Goal: Transaction & Acquisition: Obtain resource

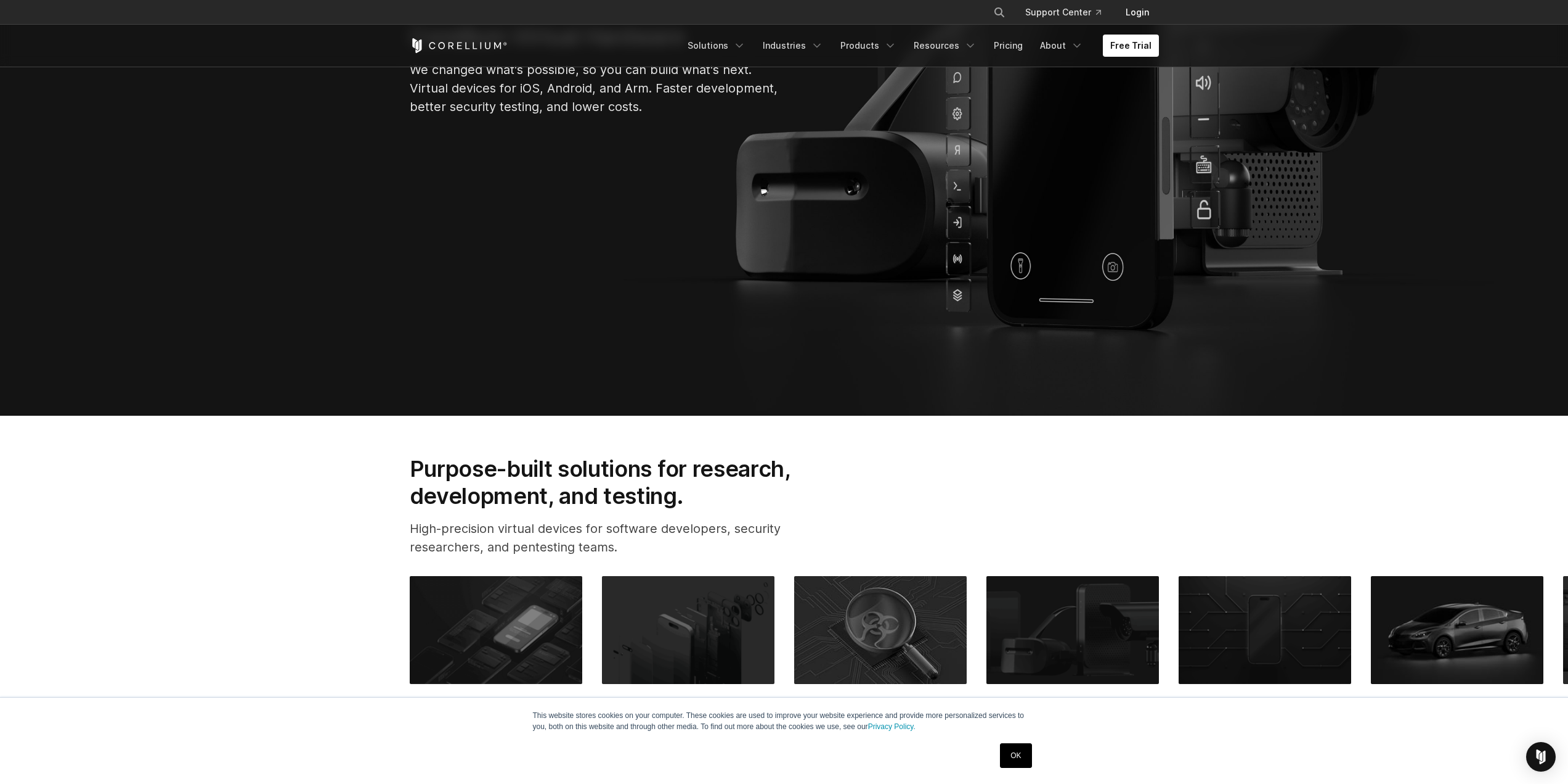
scroll to position [370, 0]
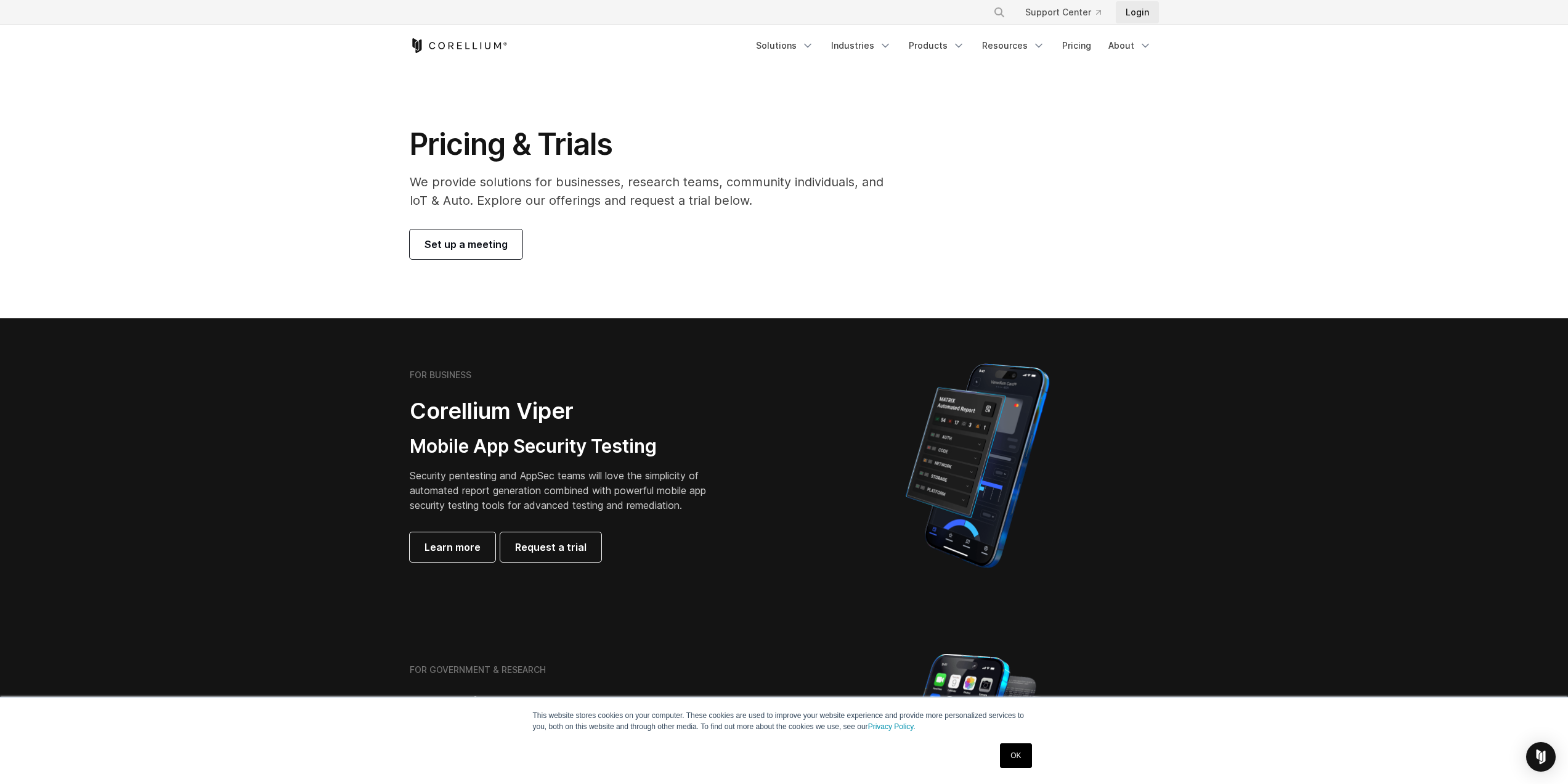
click at [1149, 12] on link "Login" at bounding box center [1137, 12] width 43 height 22
click at [532, 146] on h1 "Pricing & Trials" at bounding box center [656, 145] width 491 height 37
click at [484, 237] on span "Set up a meeting" at bounding box center [466, 244] width 83 height 15
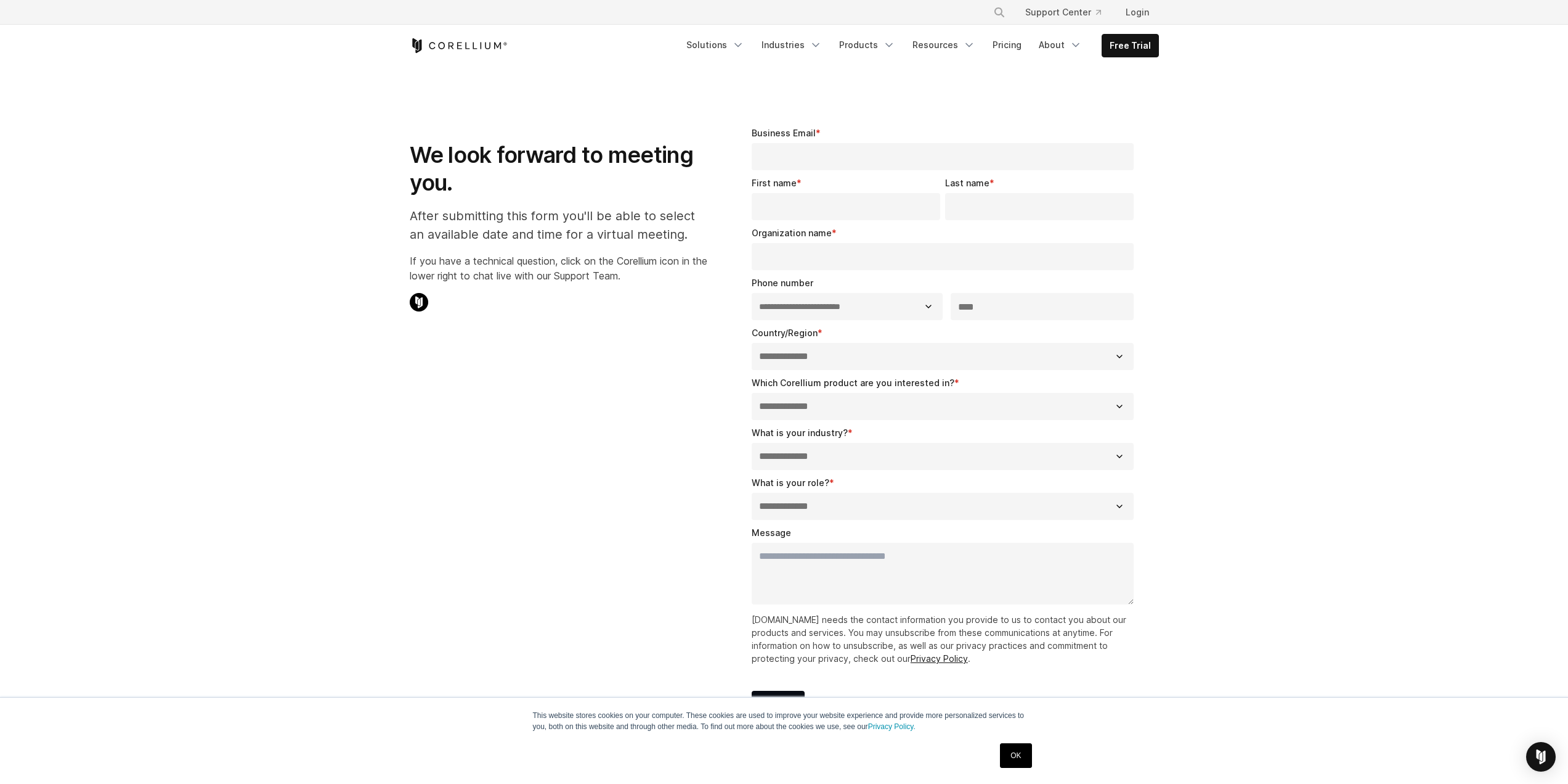
select select "**"
click at [1136, 45] on link "Free Trial" at bounding box center [1131, 46] width 56 height 22
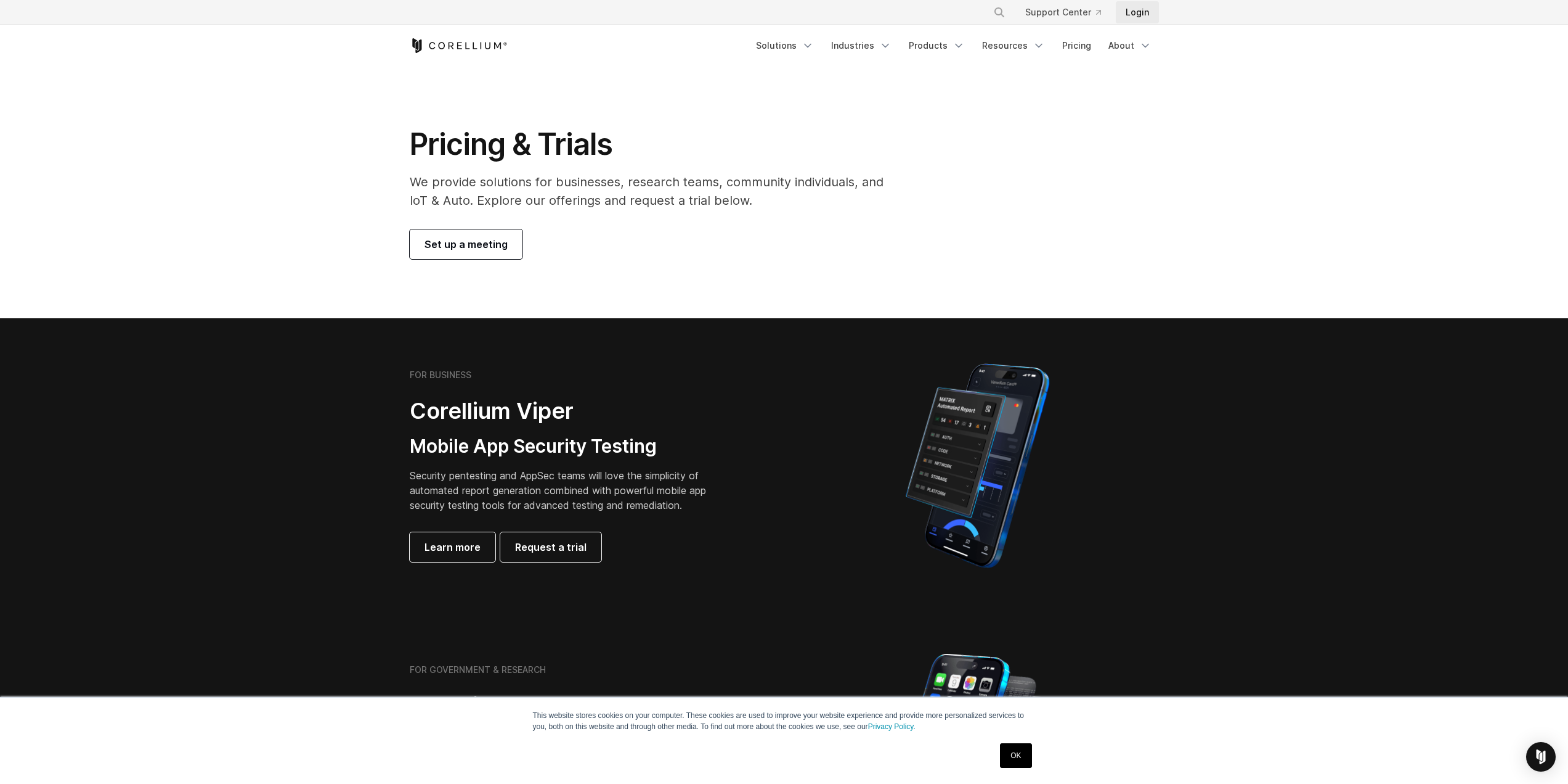
click at [1137, 10] on link "Login" at bounding box center [1137, 12] width 43 height 22
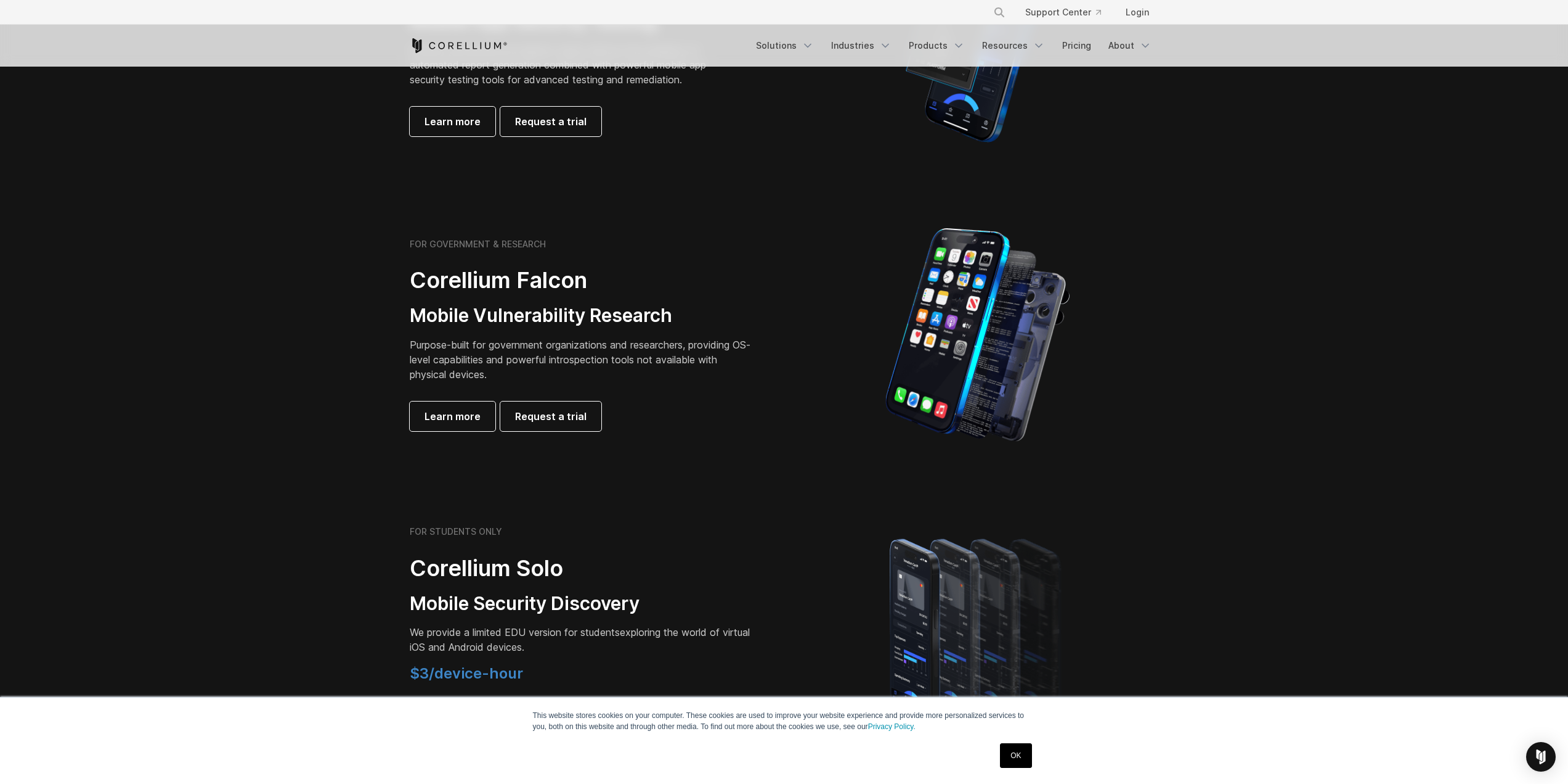
scroll to position [432, 0]
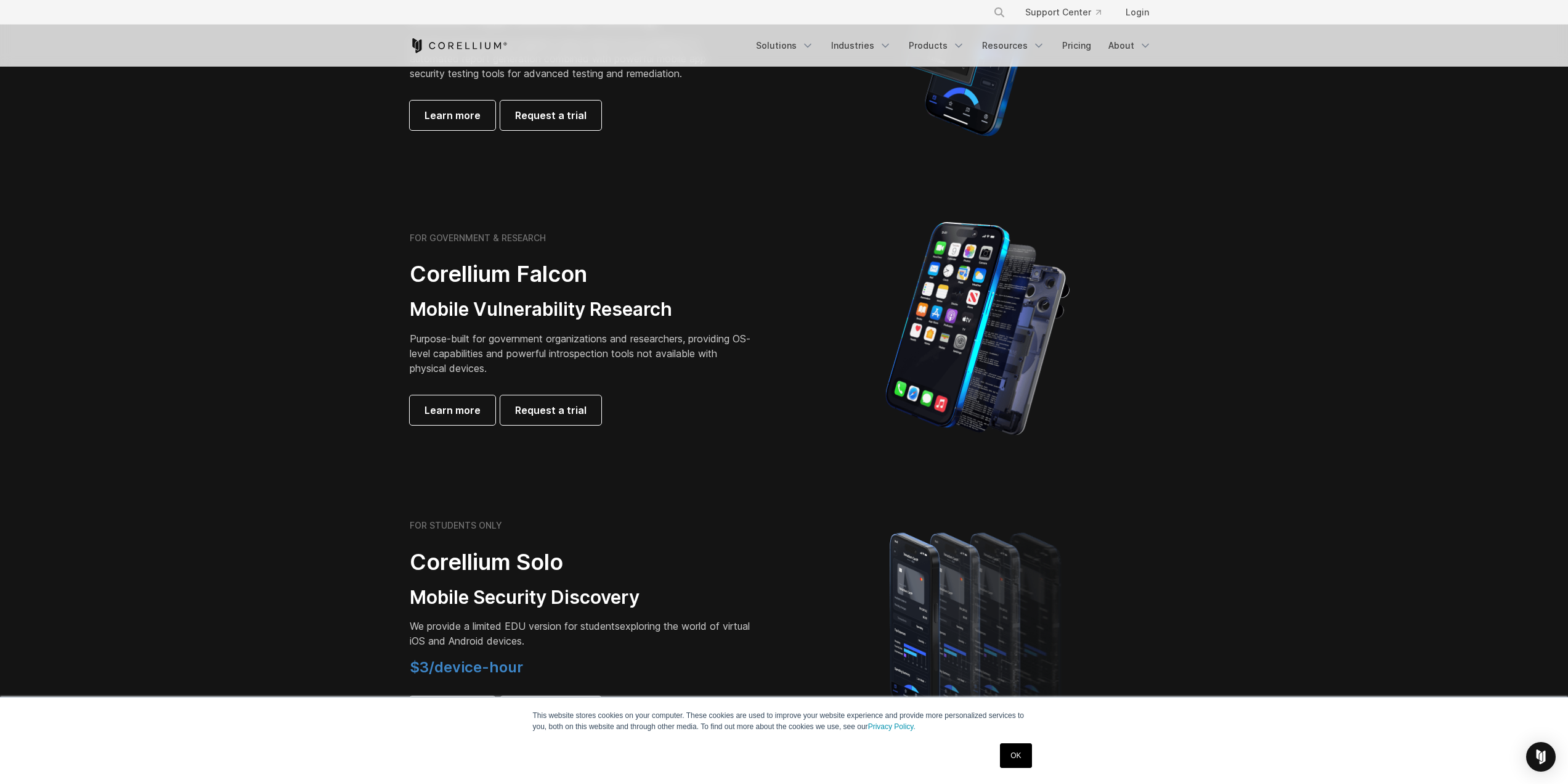
click at [1005, 755] on link "OK" at bounding box center [1016, 755] width 32 height 24
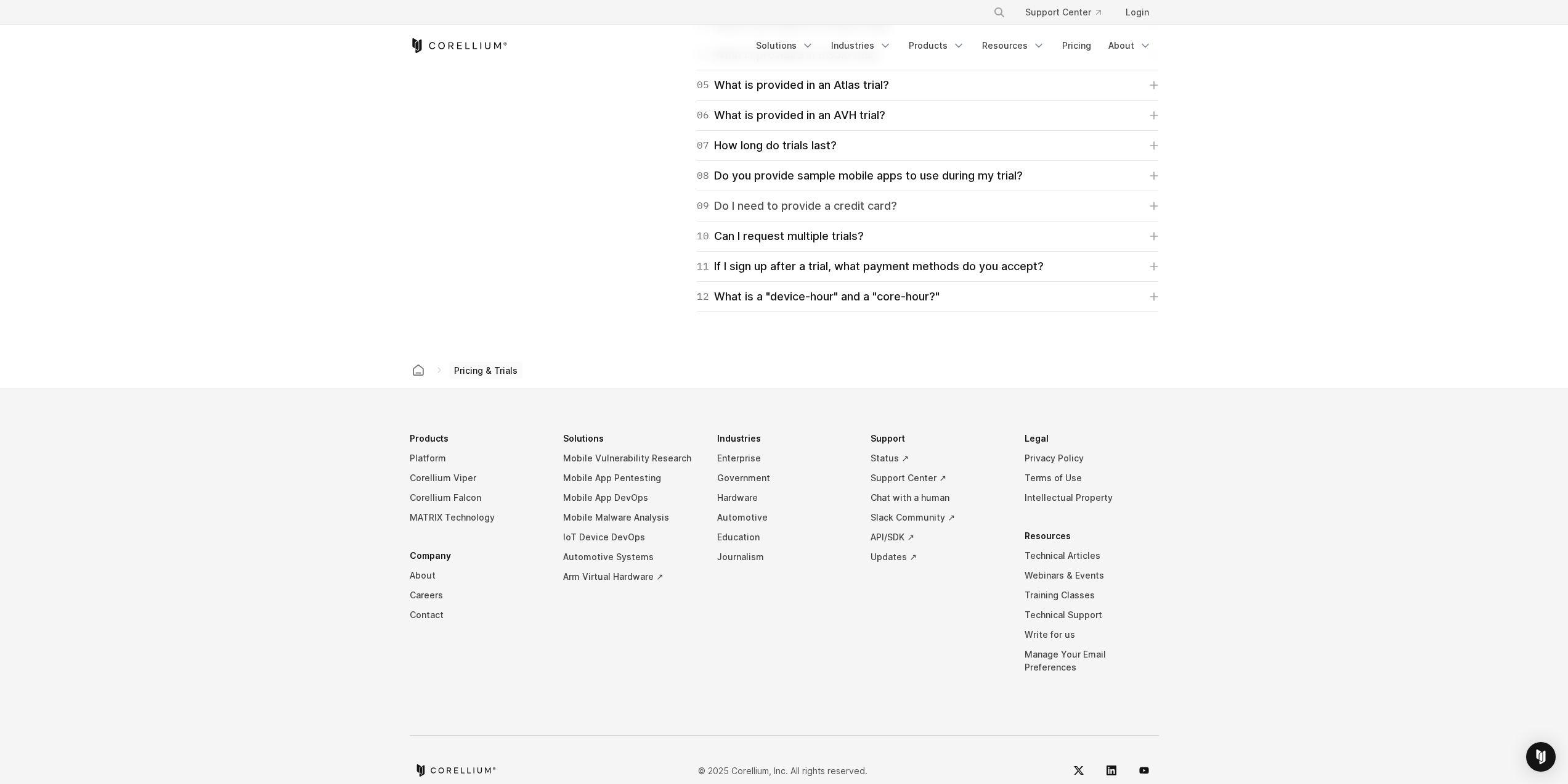
scroll to position [1912, 0]
click at [480, 369] on span "Pricing & Trials" at bounding box center [486, 366] width 74 height 17
click at [485, 363] on span "Pricing & Trials" at bounding box center [486, 366] width 74 height 17
click at [425, 369] on link "Corellium home" at bounding box center [418, 366] width 22 height 17
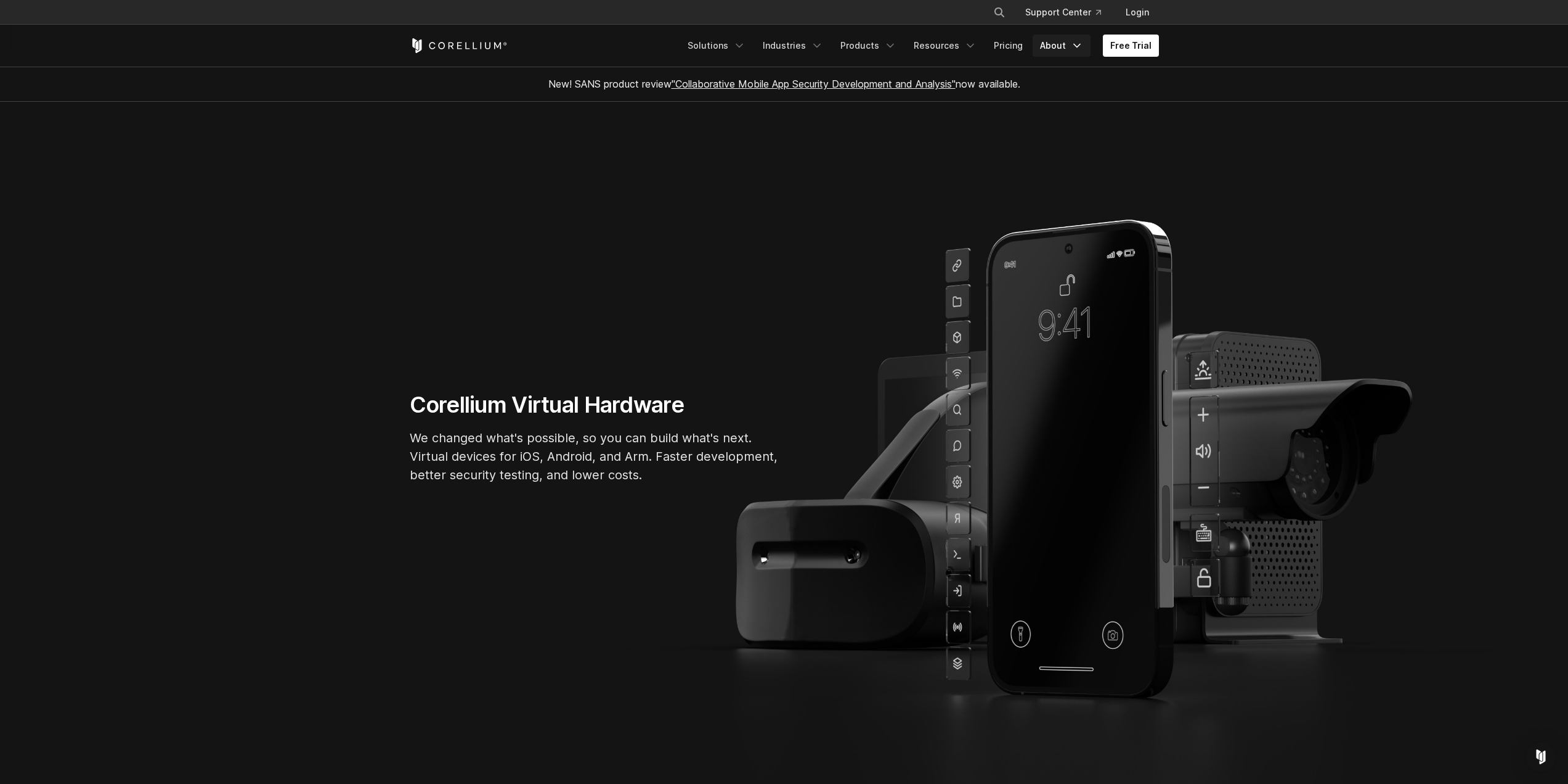
click at [1070, 47] on link "About" at bounding box center [1062, 46] width 58 height 22
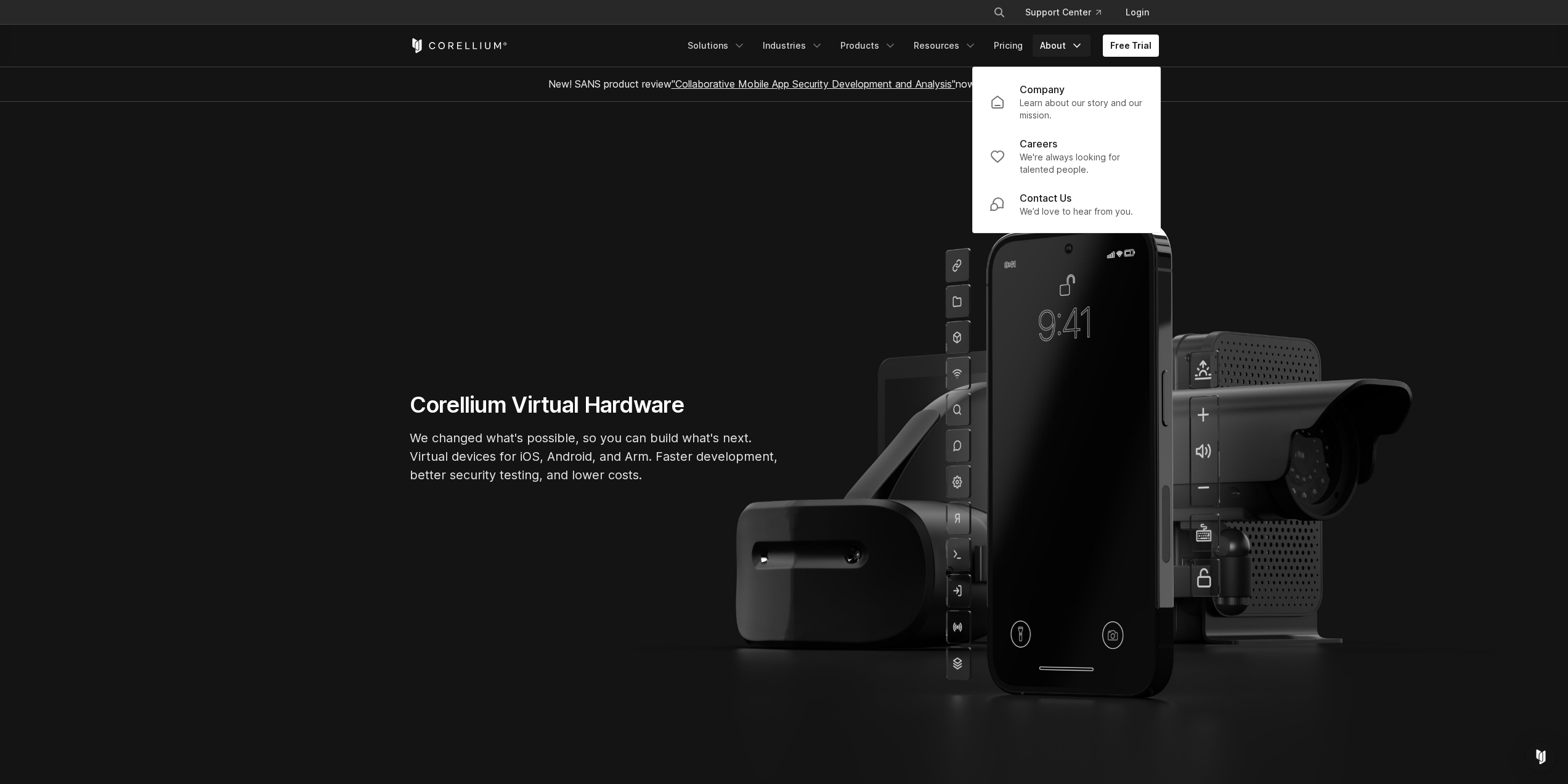
click at [1068, 46] on link "About" at bounding box center [1062, 46] width 58 height 22
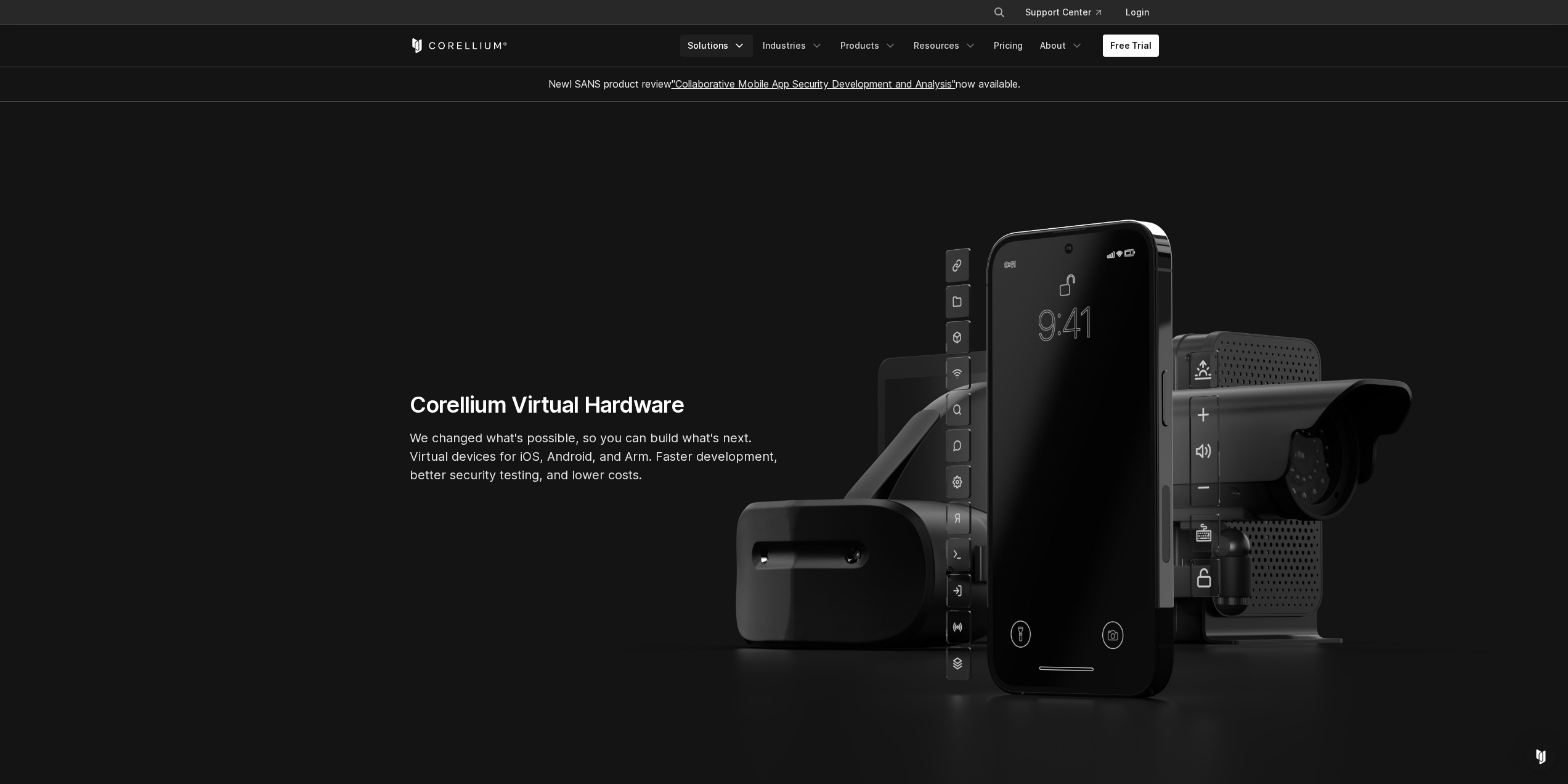
click at [732, 38] on link "Solutions" at bounding box center [717, 46] width 73 height 22
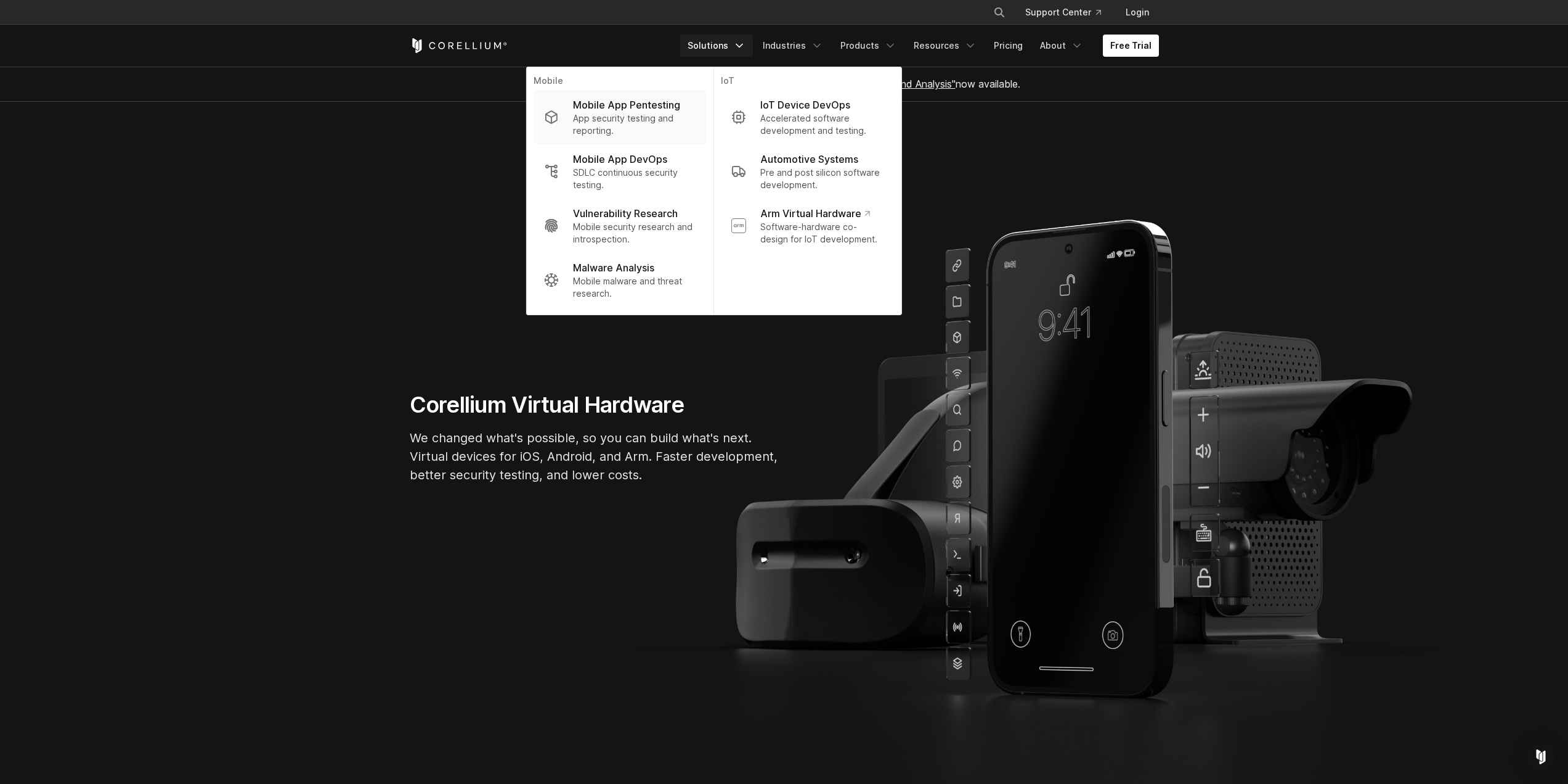
click at [621, 106] on p "Mobile App Pentesting" at bounding box center [627, 105] width 107 height 15
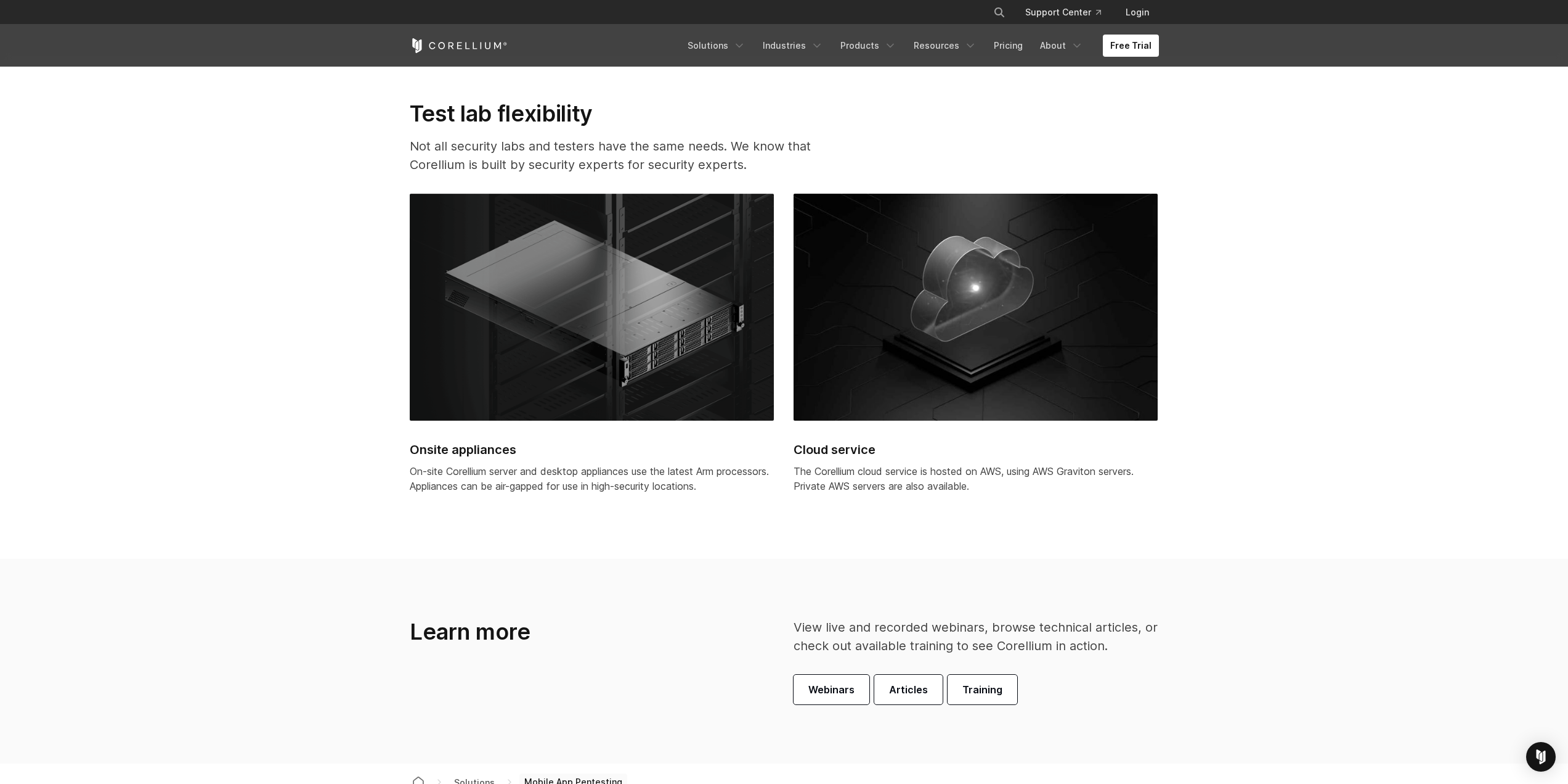
scroll to position [3762, 0]
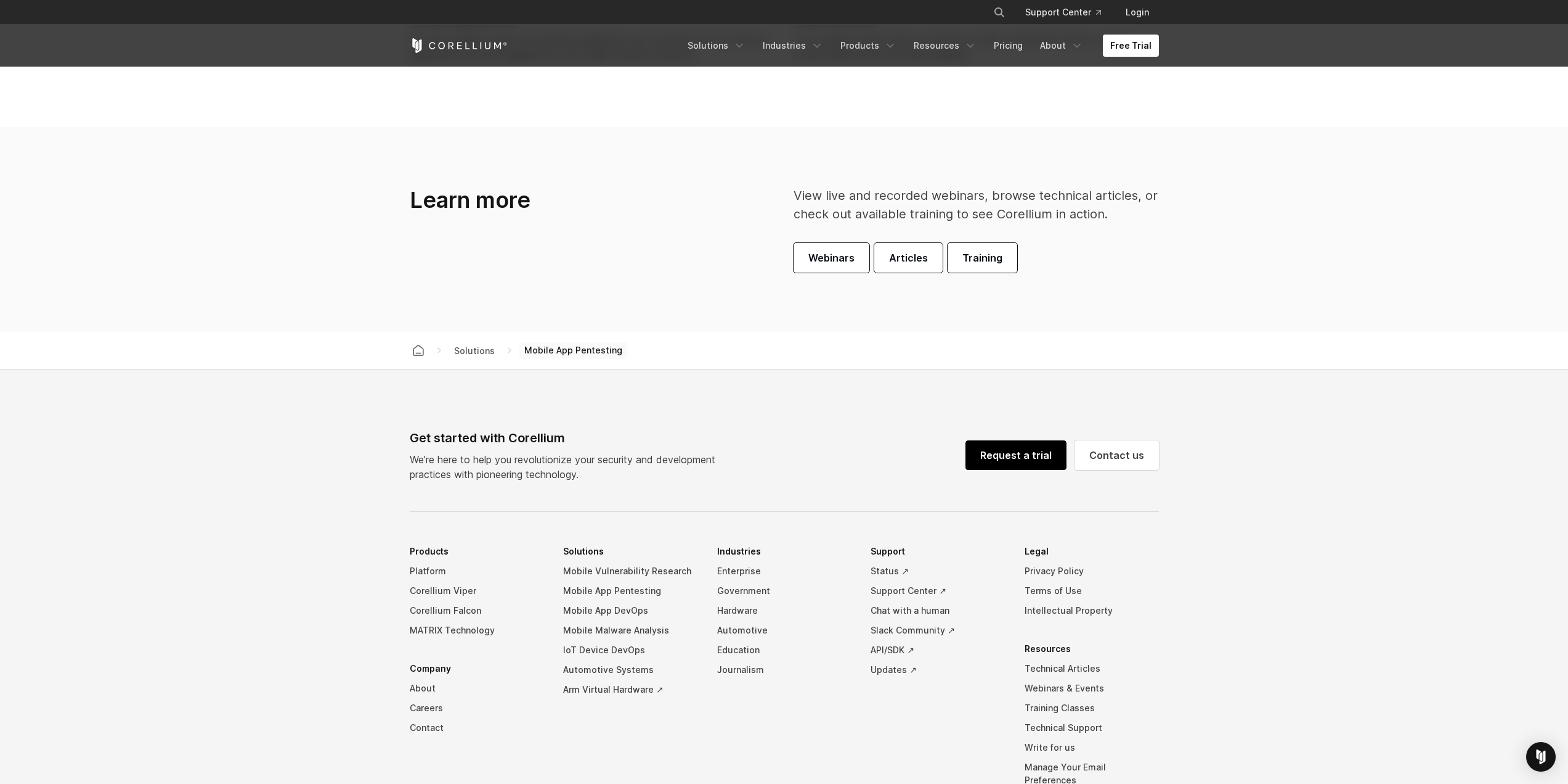
click at [1026, 449] on link "Request a trial" at bounding box center [1016, 455] width 101 height 30
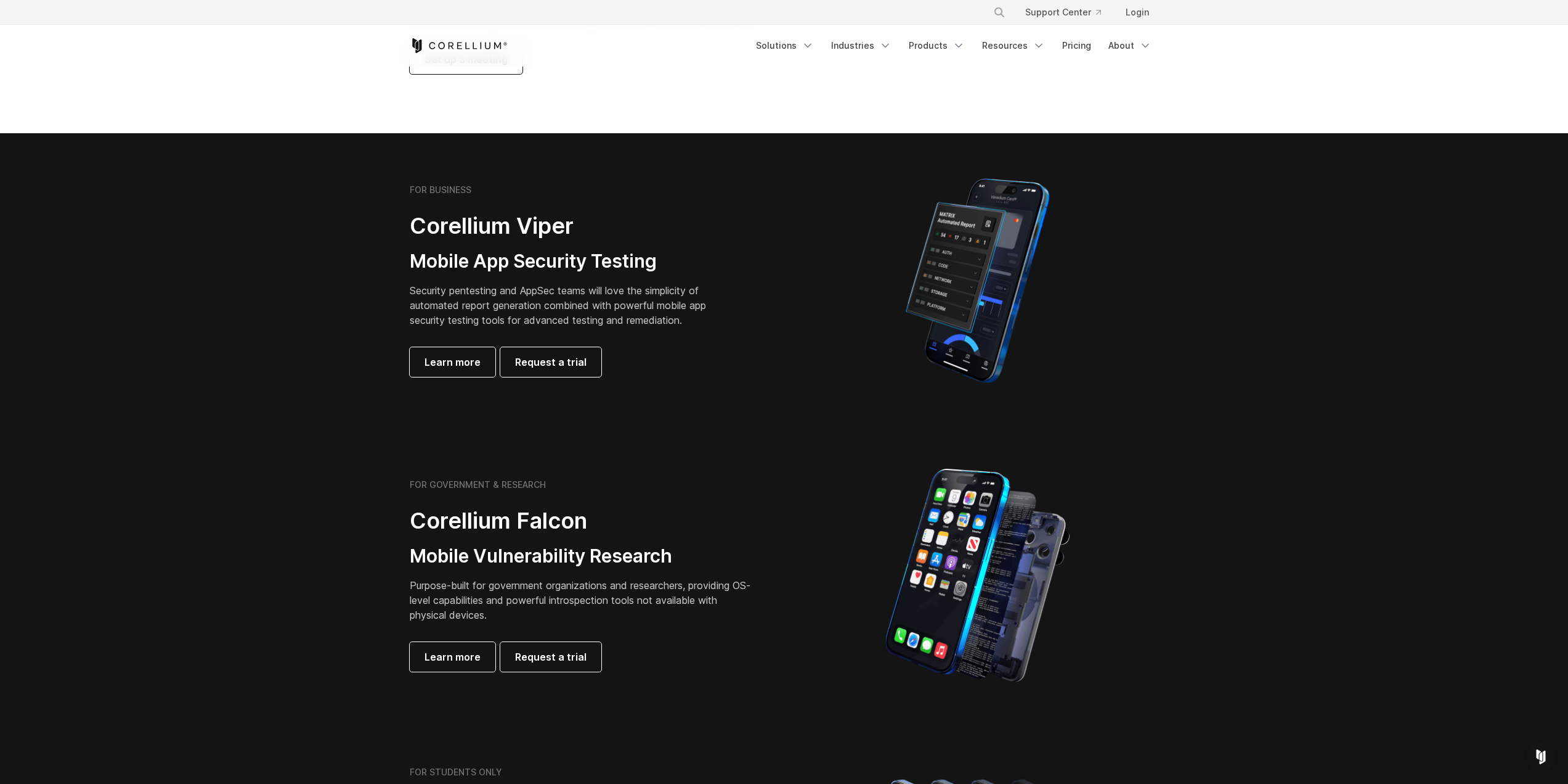
scroll to position [432, 0]
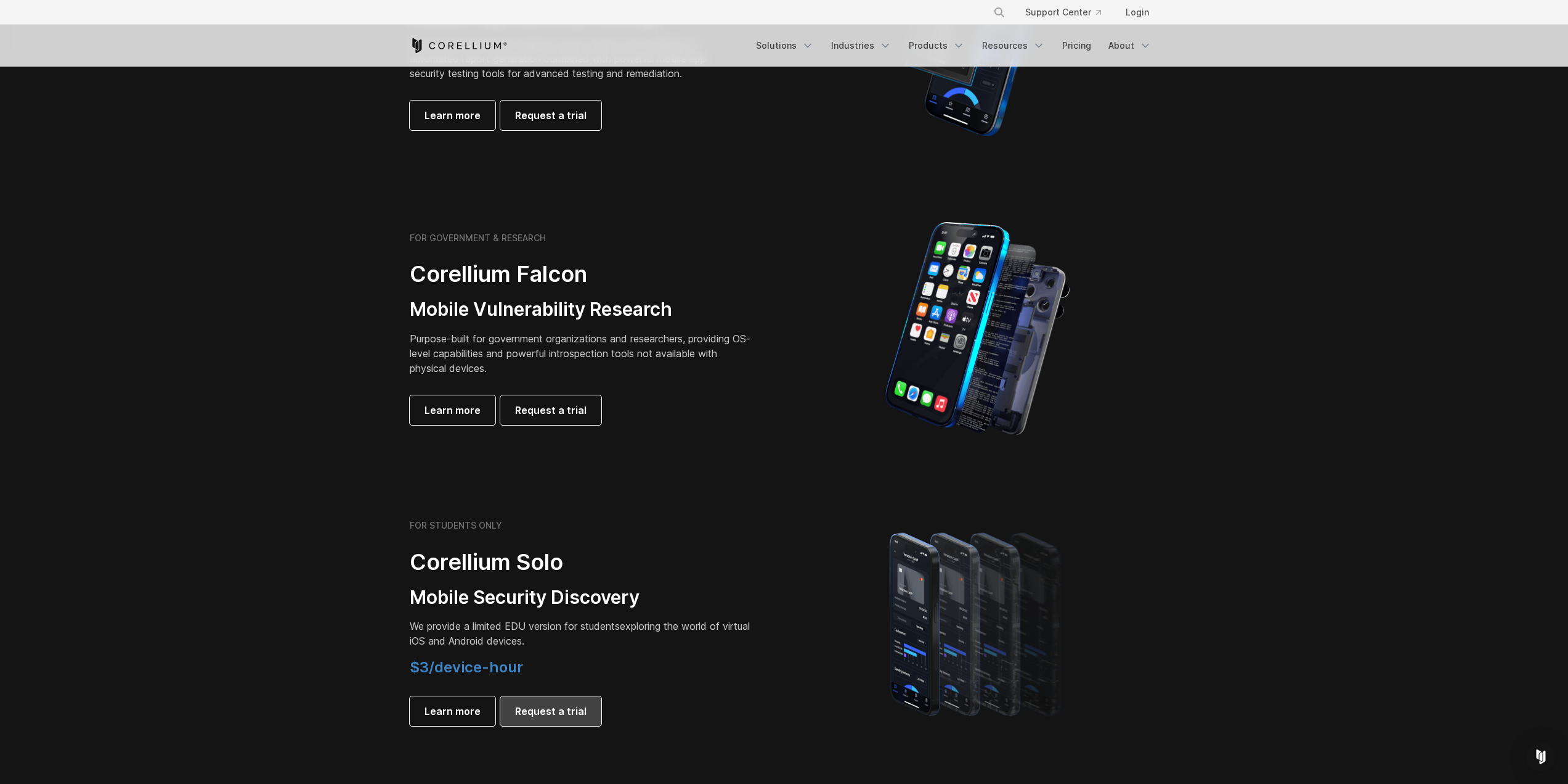
click at [576, 716] on span "Request a trial" at bounding box center [551, 711] width 72 height 15
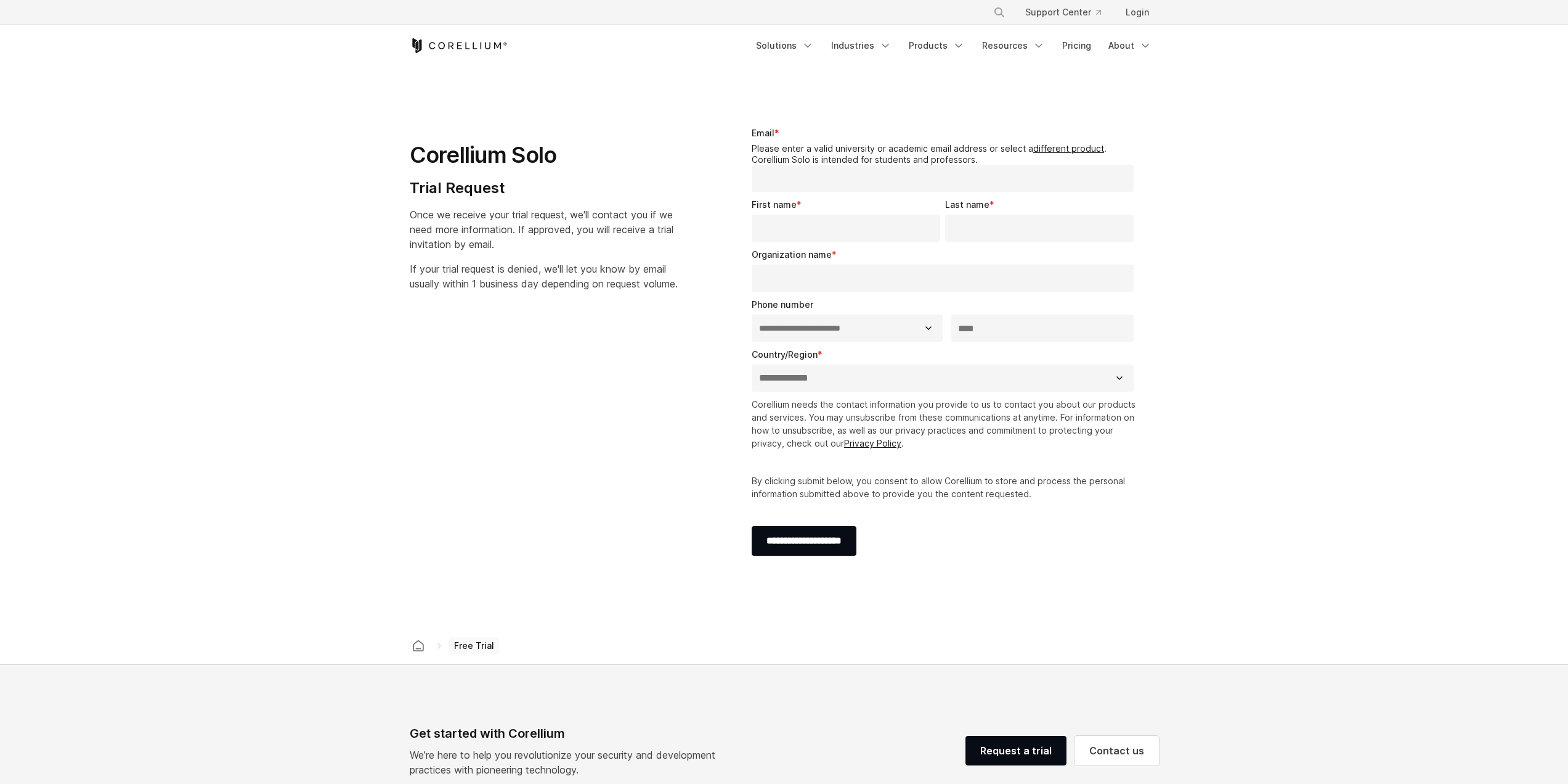
select select "**"
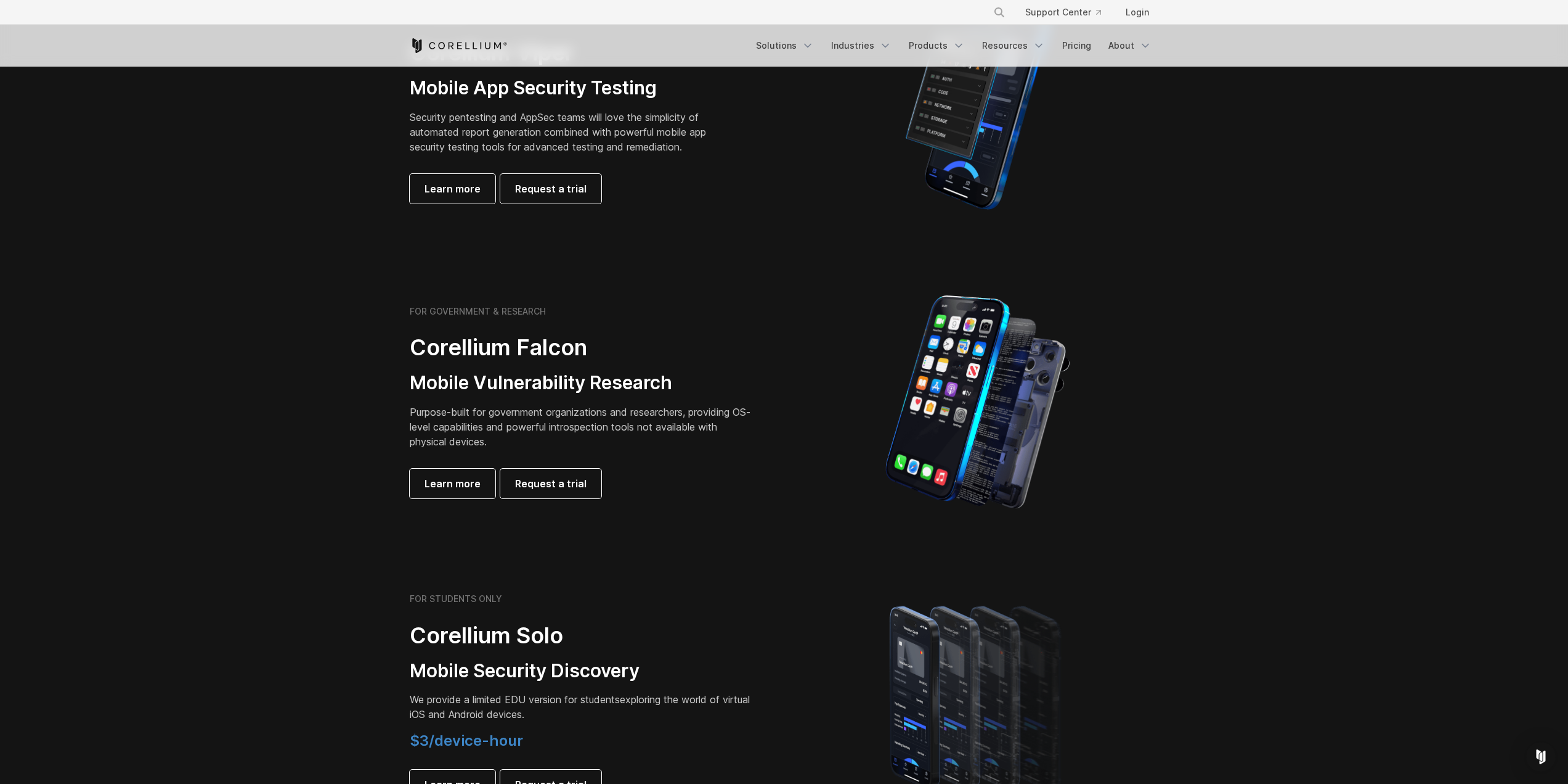
scroll to position [123, 0]
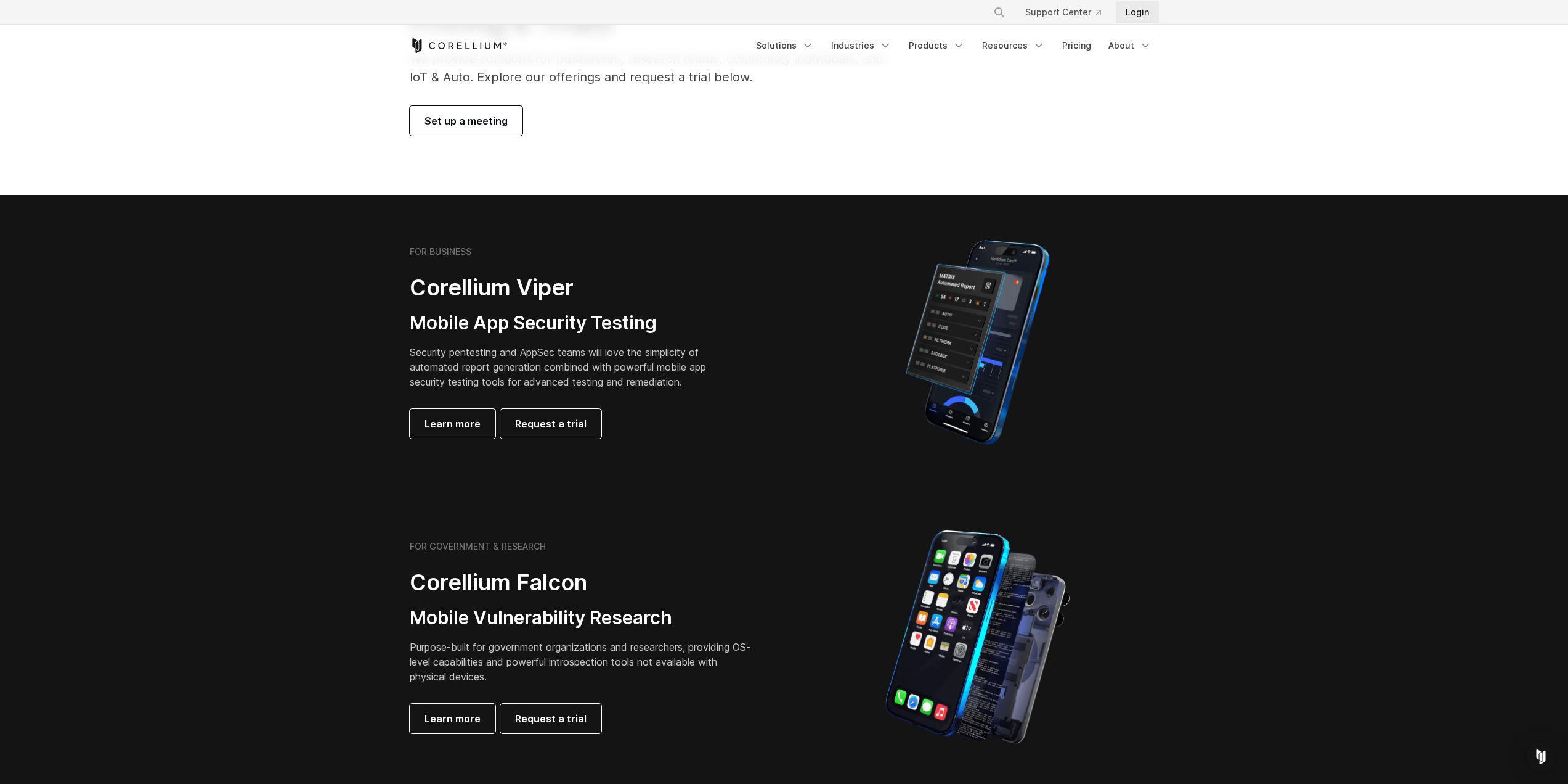
click at [1137, 21] on link "Login" at bounding box center [1137, 12] width 43 height 22
